Goal: Information Seeking & Learning: Learn about a topic

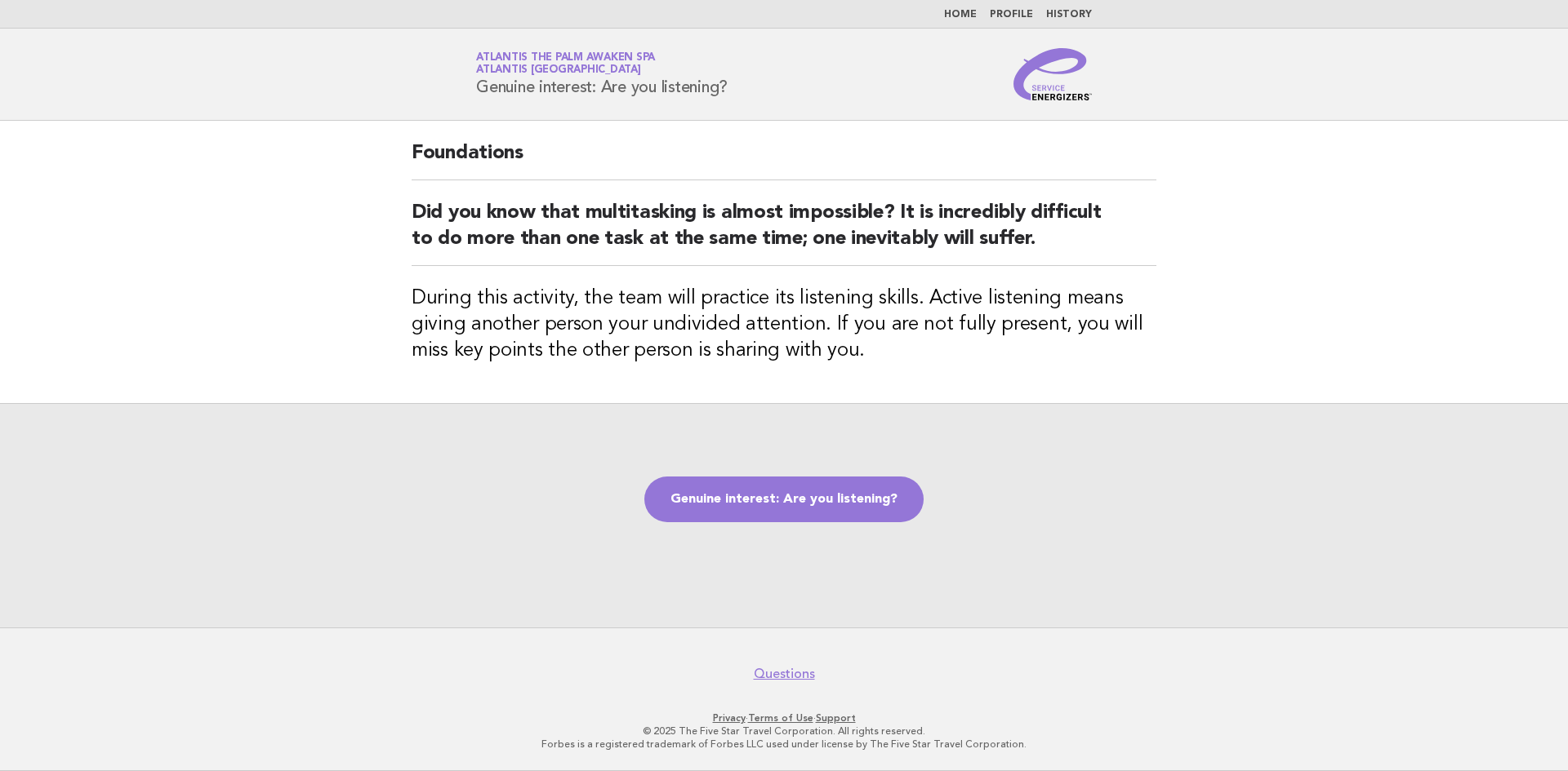
click at [963, 19] on li "Home" at bounding box center [960, 15] width 33 height 13
click at [970, 10] on link "Home" at bounding box center [960, 15] width 33 height 10
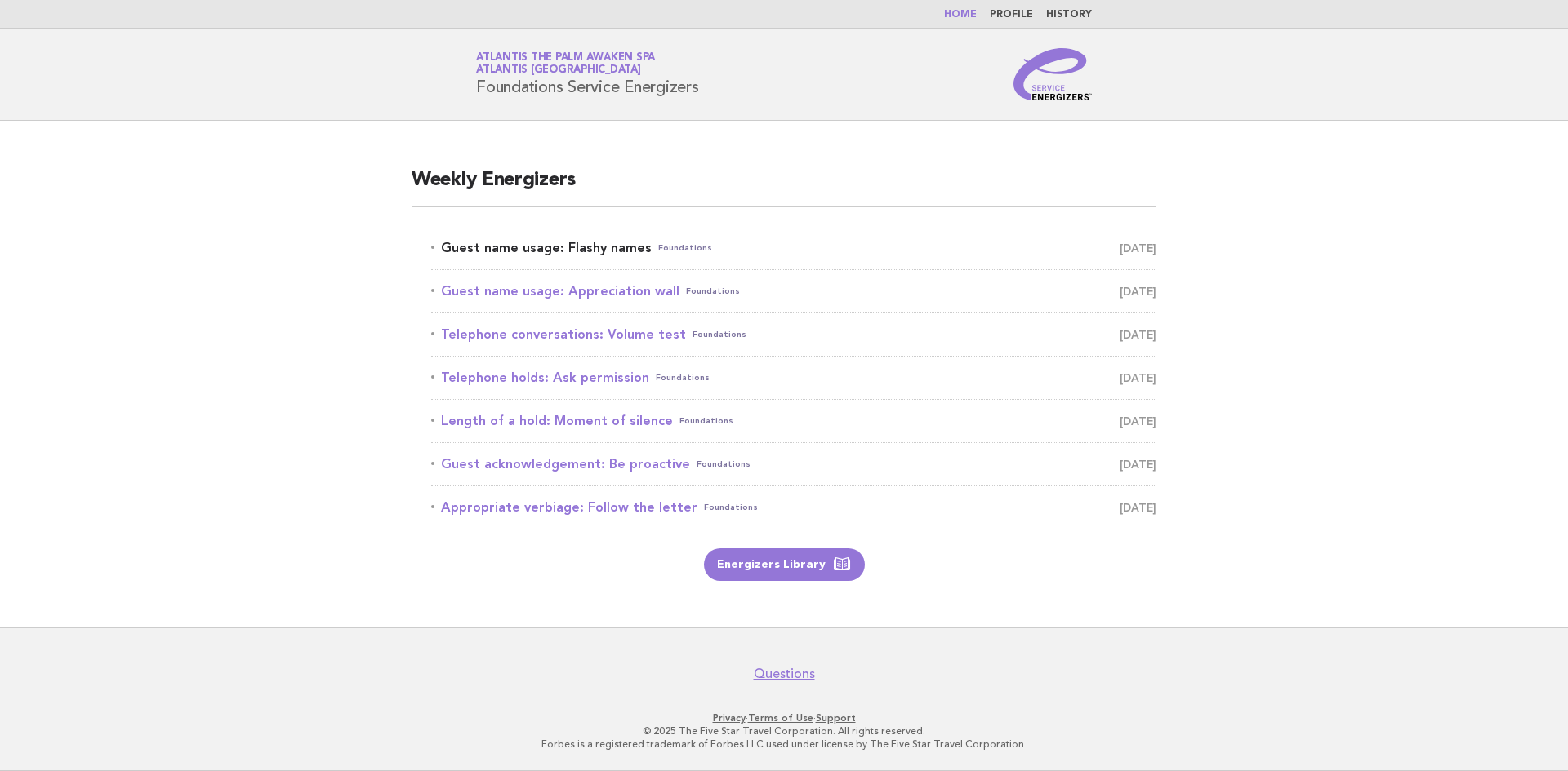
click at [506, 253] on link "Guest name usage: Flashy names Foundations August 17" at bounding box center [793, 247] width 725 height 23
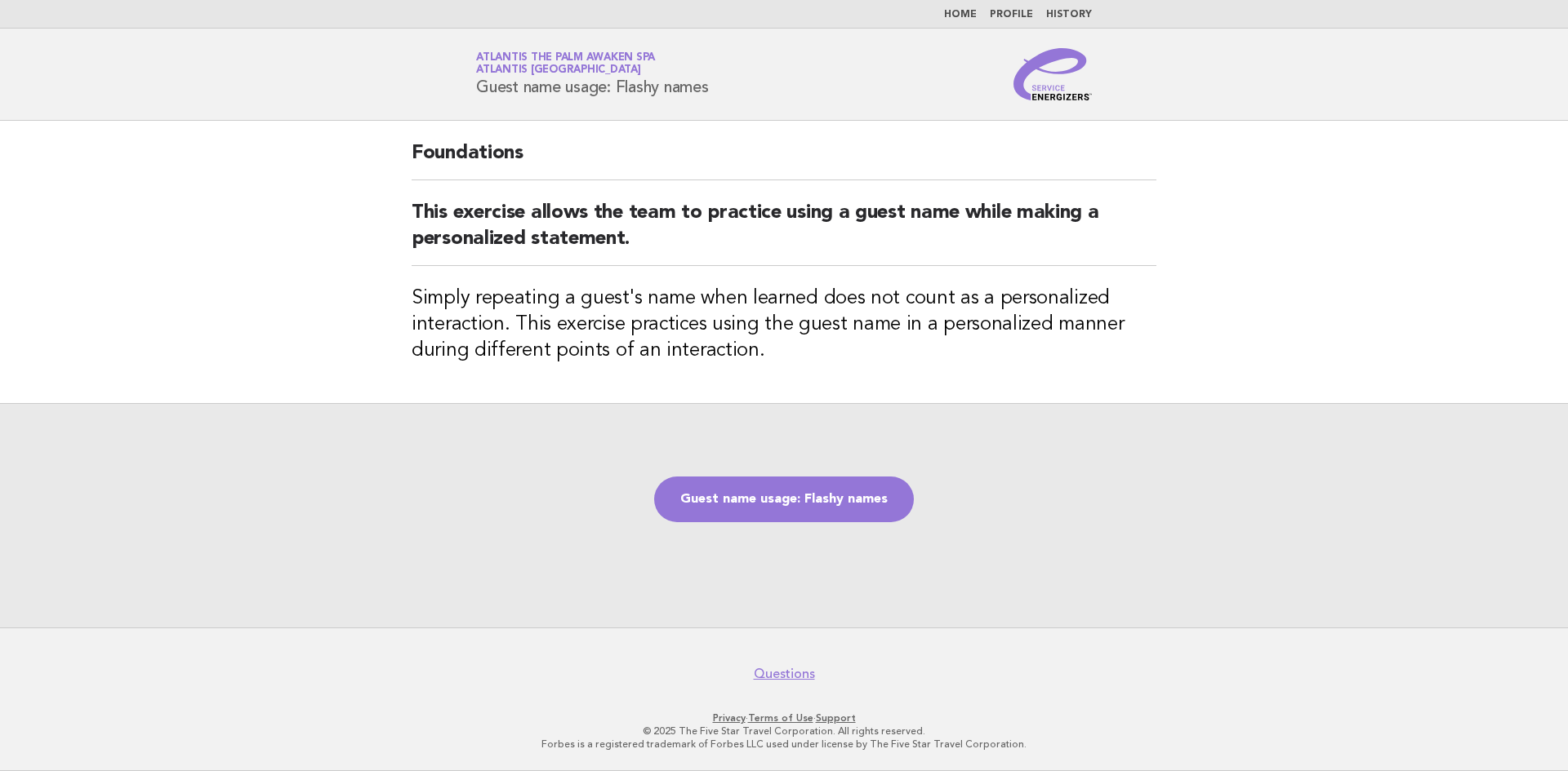
drag, startPoint x: 722, startPoint y: 90, endPoint x: 480, endPoint y: 93, distance: 242.0
click at [480, 93] on div "Service Energizers Atlantis The Palm Awaken Spa Atlantis [GEOGRAPHIC_DATA] Gues…" at bounding box center [784, 74] width 662 height 52
copy h1 "Guest name usage: Flashy names"
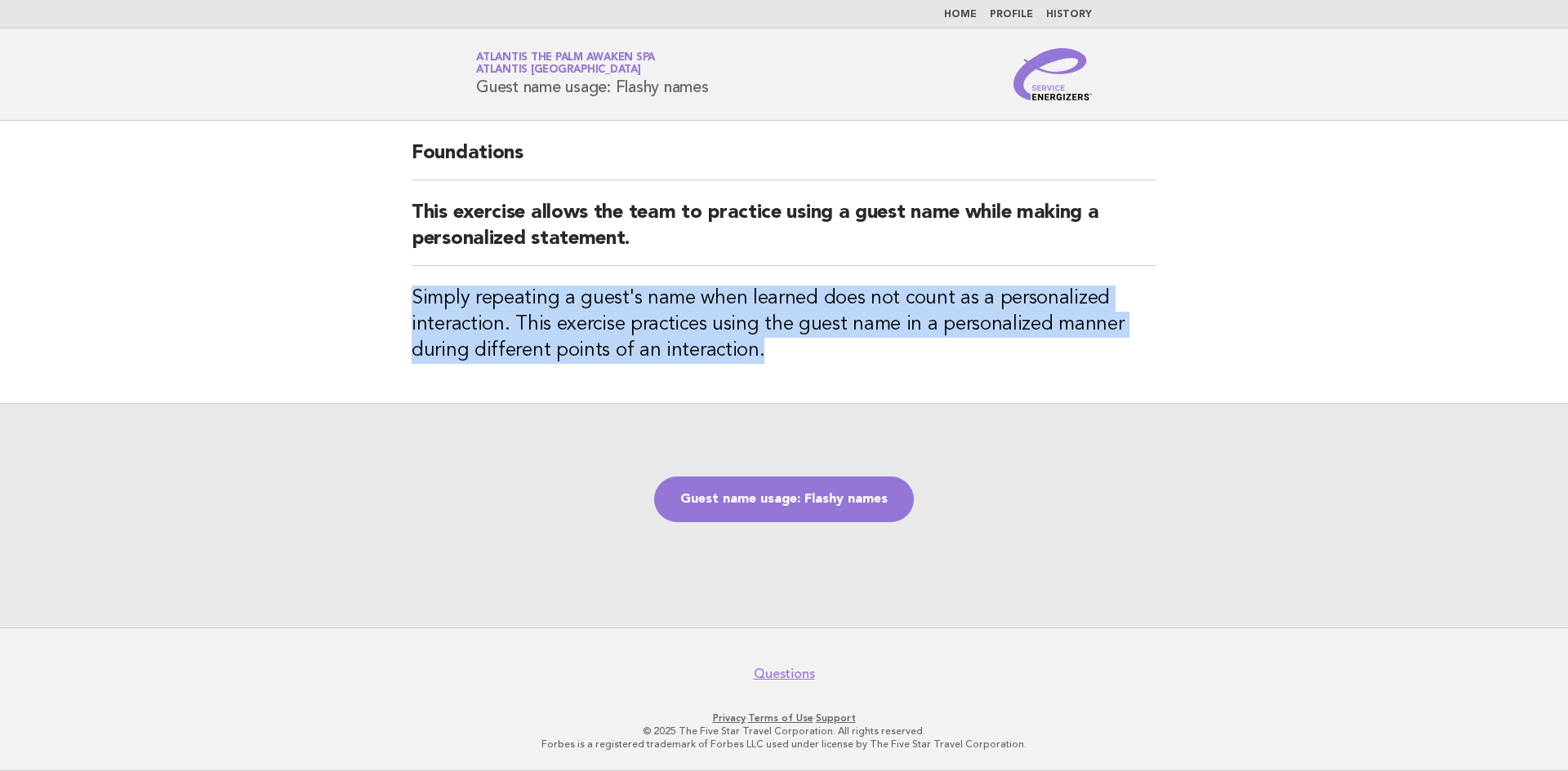
drag, startPoint x: 764, startPoint y: 357, endPoint x: 408, endPoint y: 287, distance: 362.8
click at [408, 287] on div "Foundations This exercise allows the team to practice using a guest name while …" at bounding box center [783, 261] width 784 height 282
copy h3 "Simply repeating a guest's name when learned does not count as a personalized i…"
